Goal: Task Accomplishment & Management: Use online tool/utility

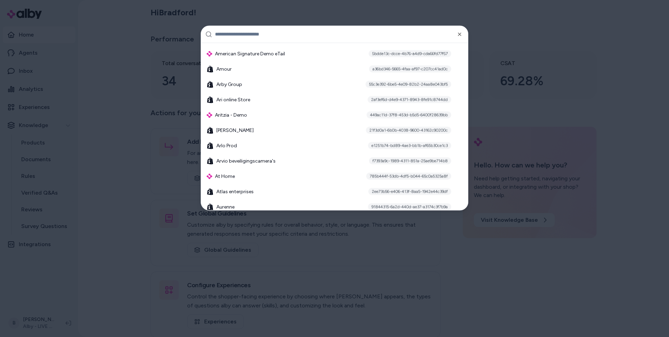
scroll to position [464, 0]
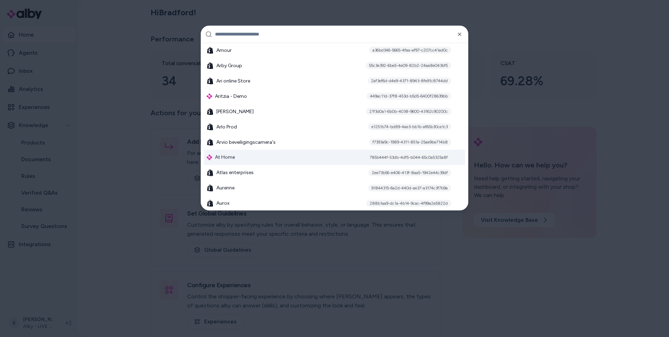
click at [241, 157] on div "At Home 785b444f-53db-4df5-b044-65c0a5325a8f" at bounding box center [334, 157] width 261 height 15
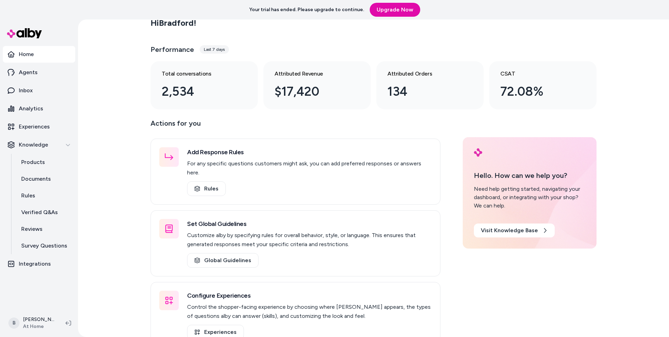
scroll to position [20, 0]
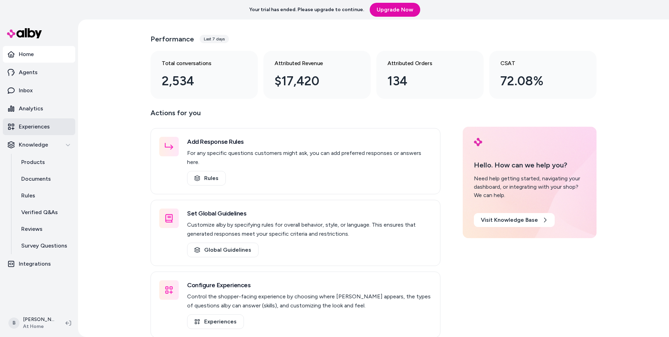
click at [32, 125] on p "Experiences" at bounding box center [34, 127] width 31 height 8
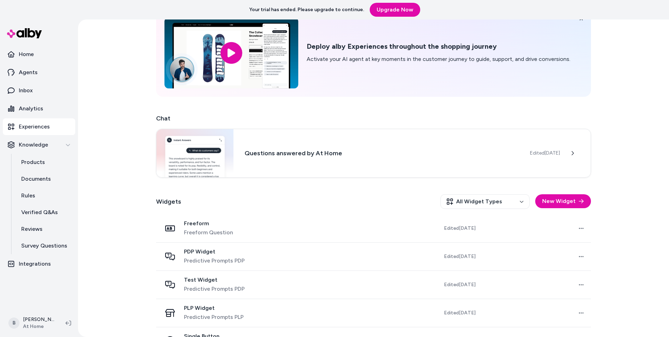
scroll to position [63, 0]
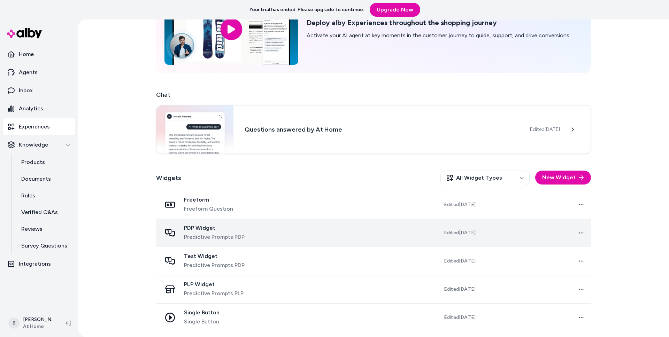
click at [197, 234] on span "Predictive Prompts PDP" at bounding box center [214, 237] width 61 height 8
click at [196, 227] on span "PDP Widget" at bounding box center [214, 228] width 61 height 7
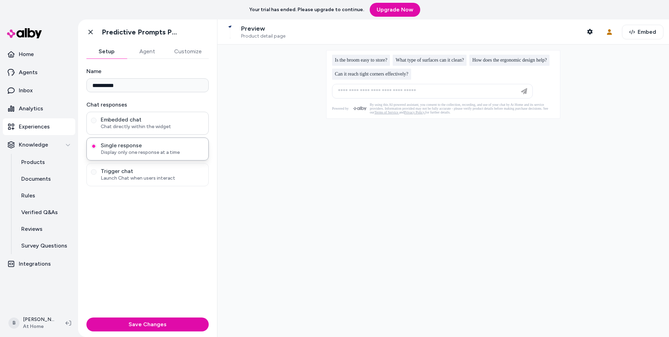
click at [124, 122] on span "Embedded chat" at bounding box center [152, 119] width 103 height 7
click at [96, 122] on button "Embedded chat Chat directly within the widget" at bounding box center [94, 121] width 6 height 6
click at [119, 144] on span "Single response" at bounding box center [152, 145] width 103 height 7
click at [96, 144] on button "Single response Display only one response at a time" at bounding box center [94, 147] width 6 height 6
click at [298, 159] on div at bounding box center [442, 191] width 451 height 293
